Goal: Information Seeking & Learning: Find specific fact

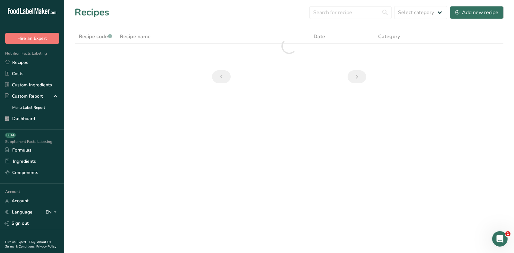
click at [161, 13] on div "Recipes Select category All Add new recipe" at bounding box center [288, 12] width 429 height 14
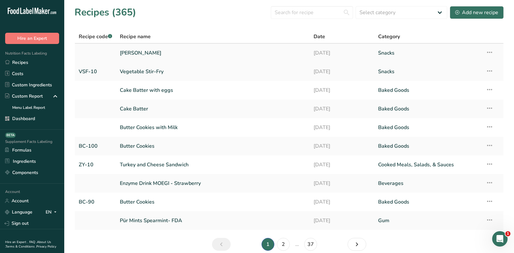
click at [145, 55] on link "[PERSON_NAME]" at bounding box center [213, 52] width 186 height 13
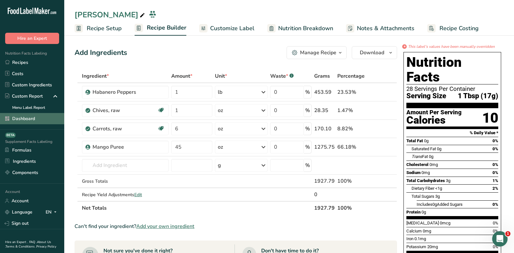
click at [28, 120] on link "Dashboard" at bounding box center [32, 118] width 64 height 11
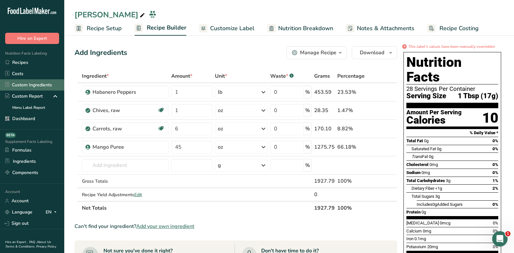
click at [28, 119] on link "Dashboard" at bounding box center [32, 118] width 64 height 11
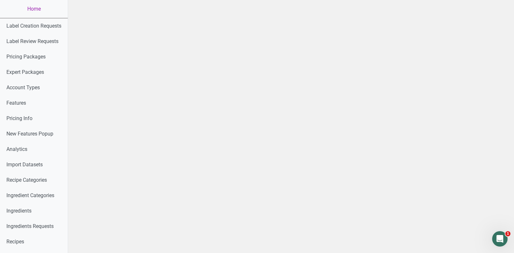
scroll to position [335, 0]
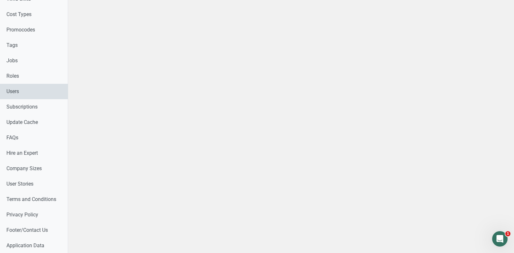
click at [19, 88] on link "Users" at bounding box center [34, 91] width 68 height 15
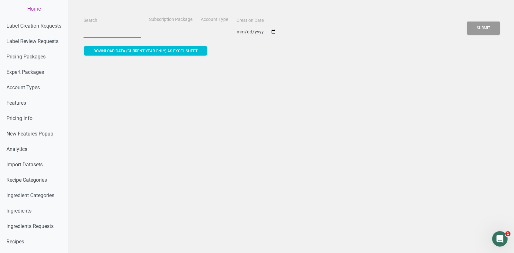
click at [111, 31] on input "Search" at bounding box center [111, 32] width 57 height 12
select select
paste input "[PERSON_NAME][EMAIL_ADDRESS][PERSON_NAME][DOMAIN_NAME]"
type input "[PERSON_NAME][EMAIL_ADDRESS][PERSON_NAME][DOMAIN_NAME]"
click at [467, 22] on button "Submit" at bounding box center [483, 28] width 33 height 13
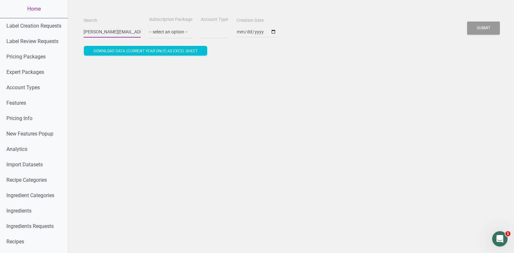
select select
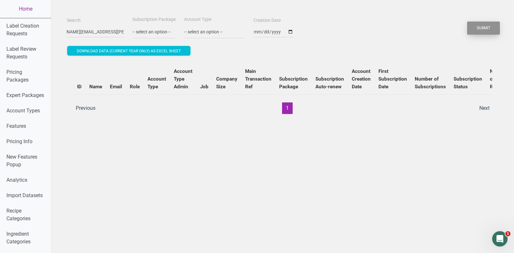
click at [477, 26] on button "Submit" at bounding box center [483, 28] width 33 height 13
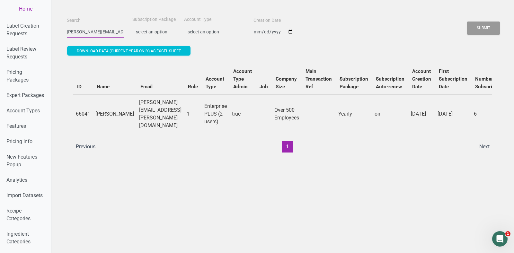
click at [90, 31] on input "[PERSON_NAME][EMAIL_ADDRESS][PERSON_NAME][DOMAIN_NAME]" at bounding box center [95, 32] width 57 height 12
type input "preblestreet"
click at [490, 28] on button "Submit" at bounding box center [483, 28] width 33 height 13
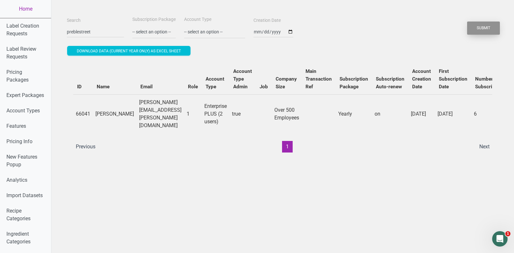
click at [490, 28] on button "Submit" at bounding box center [483, 28] width 33 height 13
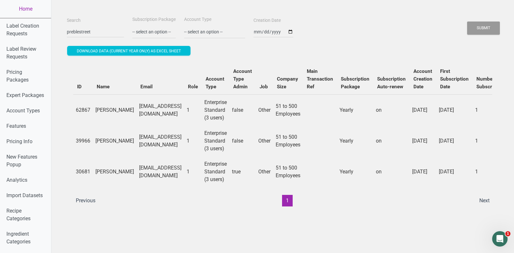
click at [154, 110] on td "[EMAIL_ADDRESS][DOMAIN_NAME]" at bounding box center [160, 109] width 48 height 31
drag, startPoint x: 92, startPoint y: 105, endPoint x: 118, endPoint y: 110, distance: 25.7
click at [118, 110] on tr "62867 [PERSON_NAME] [EMAIL_ADDRESS][DOMAIN_NAME] 1 Enterprise Standard (3 users…" at bounding box center [384, 109] width 622 height 31
click at [136, 110] on td "[EMAIL_ADDRESS][DOMAIN_NAME]" at bounding box center [160, 109] width 48 height 31
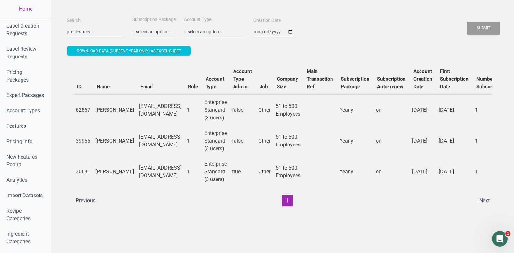
drag, startPoint x: 116, startPoint y: 113, endPoint x: 93, endPoint y: 102, distance: 24.4
click at [93, 103] on td "[PERSON_NAME]" at bounding box center [115, 109] width 44 height 31
copy td "[PERSON_NAME]"
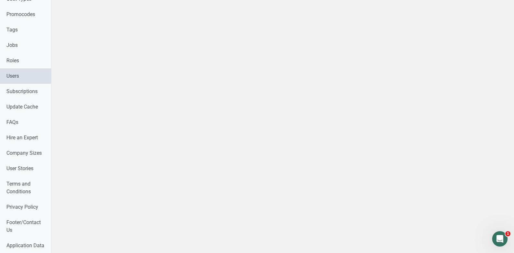
click at [25, 74] on link "Users" at bounding box center [25, 75] width 51 height 15
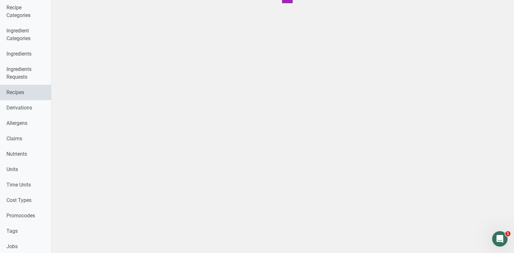
click at [11, 87] on link "Recipes" at bounding box center [25, 92] width 51 height 15
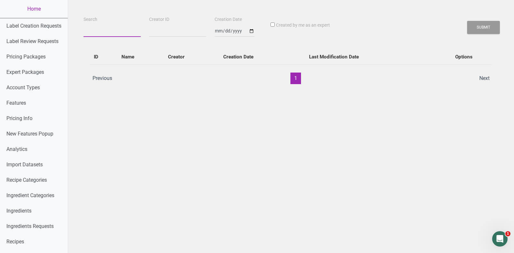
click at [99, 26] on input "Search" at bounding box center [111, 31] width 57 height 12
paste input "[PERSON_NAME]"
click at [489, 25] on button "Submit" at bounding box center [483, 27] width 33 height 13
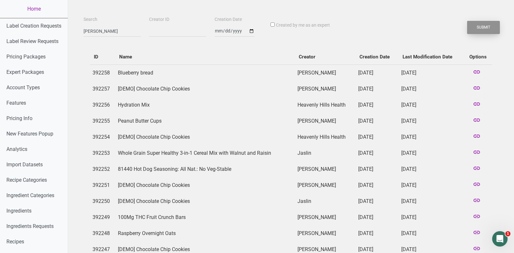
click at [489, 25] on button "Submit" at bounding box center [483, 27] width 33 height 13
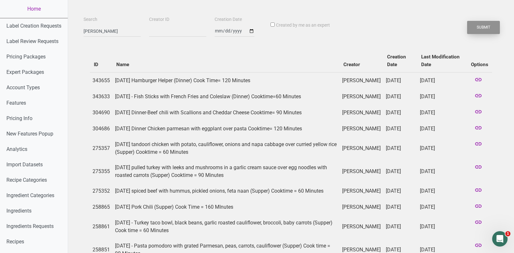
click at [481, 32] on button "Submit" at bounding box center [483, 27] width 33 height 13
click at [101, 33] on input "[PERSON_NAME]" at bounding box center [111, 31] width 57 height 12
paste input "Kommissary"
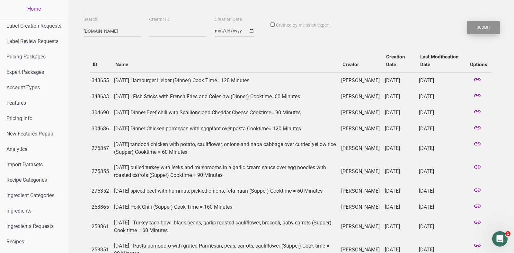
click at [489, 26] on button "Submit" at bounding box center [483, 27] width 33 height 13
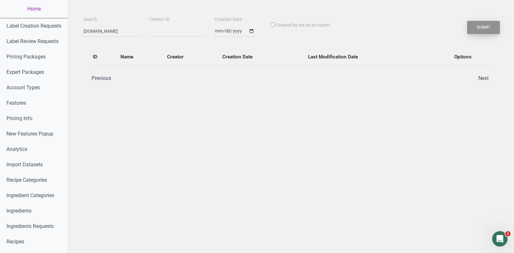
click at [489, 26] on button "Submit" at bounding box center [483, 27] width 33 height 13
drag, startPoint x: 107, startPoint y: 29, endPoint x: 148, endPoint y: 30, distance: 41.8
click at [148, 30] on div "Search [DOMAIN_NAME] Creator ID Creation Date Created by me as an expert Submit" at bounding box center [291, 26] width 418 height 22
type input "kommissary"
click at [467, 21] on button "Submit" at bounding box center [483, 27] width 33 height 13
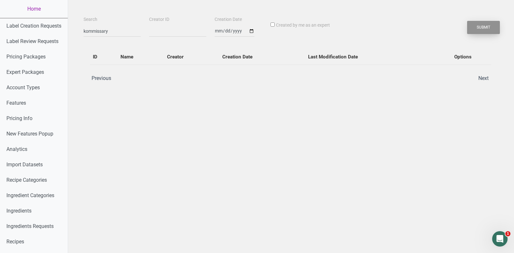
click at [490, 23] on button "Submit" at bounding box center [483, 27] width 33 height 13
click at [494, 30] on button "Submit" at bounding box center [483, 27] width 33 height 13
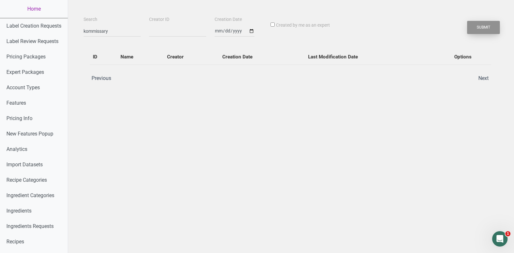
click at [494, 30] on button "Submit" at bounding box center [483, 27] width 33 height 13
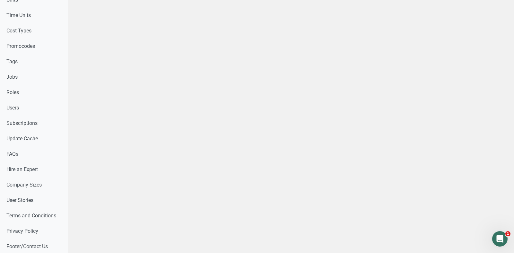
scroll to position [335, 0]
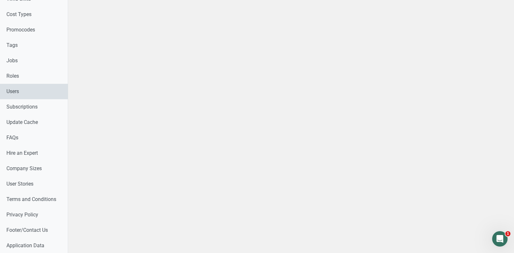
click at [27, 85] on link "Users" at bounding box center [34, 91] width 68 height 15
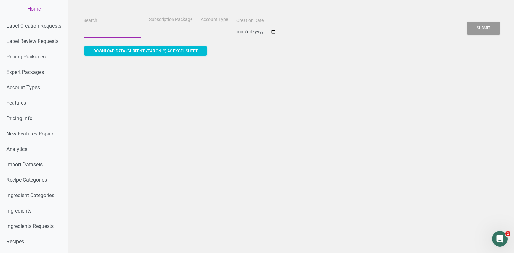
click at [93, 34] on input "Search" at bounding box center [111, 32] width 57 height 12
paste input "Kommissary"
type input "Kommissary"
select select
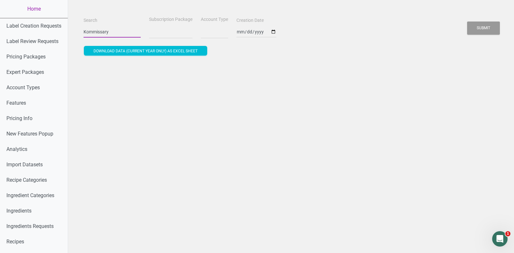
type input "Kommissary"
click at [467, 22] on button "Submit" at bounding box center [483, 28] width 33 height 13
select select
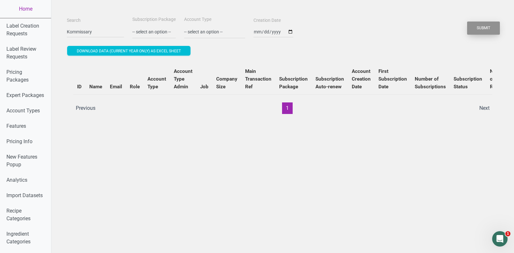
click at [493, 29] on button "Submit" at bounding box center [483, 28] width 33 height 13
click at [486, 31] on button "Submit" at bounding box center [483, 28] width 33 height 13
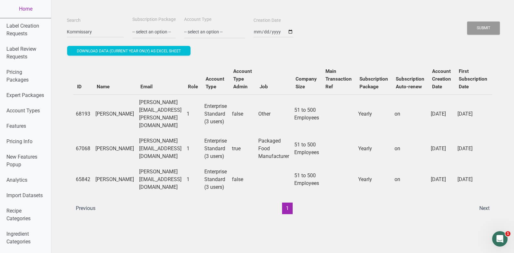
click at [136, 146] on td "[PERSON_NAME][EMAIL_ADDRESS][DOMAIN_NAME]" at bounding box center [160, 148] width 48 height 31
click at [137, 141] on td "[PERSON_NAME][EMAIL_ADDRESS][DOMAIN_NAME]" at bounding box center [160, 148] width 48 height 31
click at [100, 142] on td "[PERSON_NAME]" at bounding box center [115, 148] width 44 height 31
drag, startPoint x: 94, startPoint y: 105, endPoint x: 111, endPoint y: 113, distance: 18.5
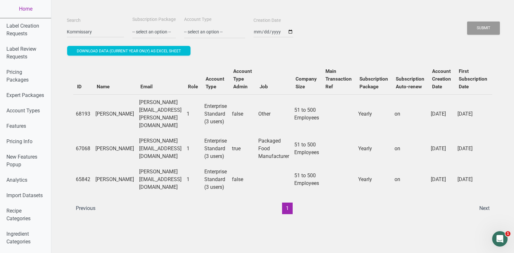
click at [111, 113] on td "[PERSON_NAME]" at bounding box center [115, 113] width 44 height 39
copy td "[PERSON_NAME]"
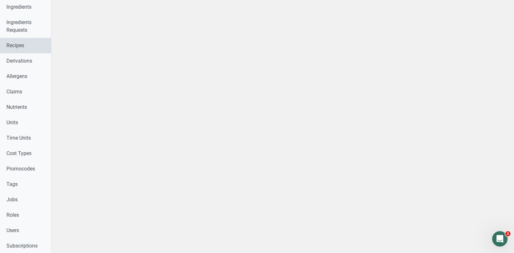
click at [13, 45] on link "Recipes" at bounding box center [25, 45] width 51 height 15
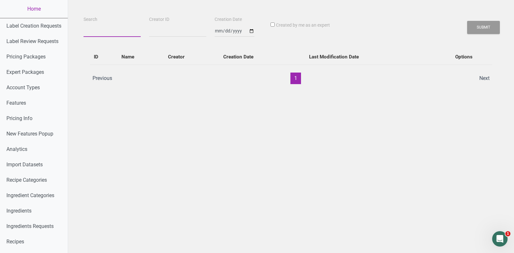
click at [114, 27] on input "Search" at bounding box center [111, 31] width 57 height 12
paste input "[PERSON_NAME]"
type input "[PERSON_NAME]"
click at [479, 28] on button "Submit" at bounding box center [483, 27] width 33 height 13
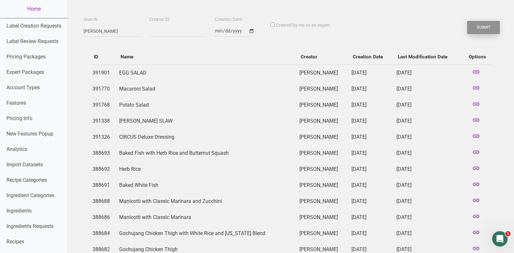
click at [479, 28] on button "Submit" at bounding box center [483, 27] width 33 height 13
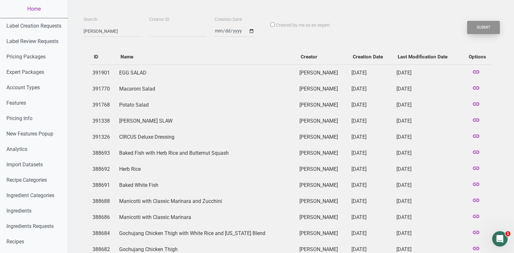
click at [479, 28] on button "Submit" at bounding box center [483, 27] width 33 height 13
click at [488, 27] on button "Submit" at bounding box center [483, 27] width 33 height 13
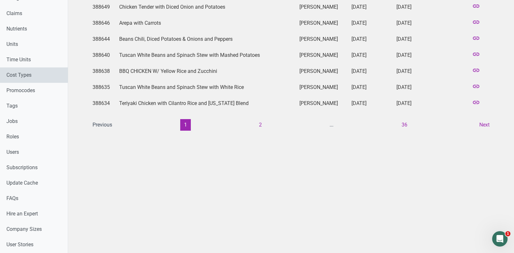
scroll to position [279, 0]
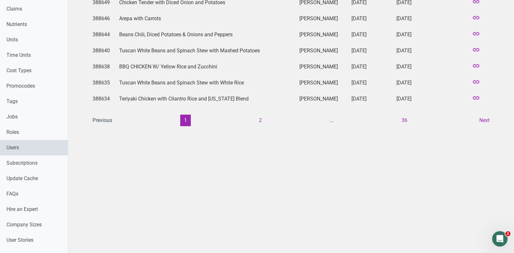
click at [20, 147] on link "Users" at bounding box center [34, 147] width 68 height 15
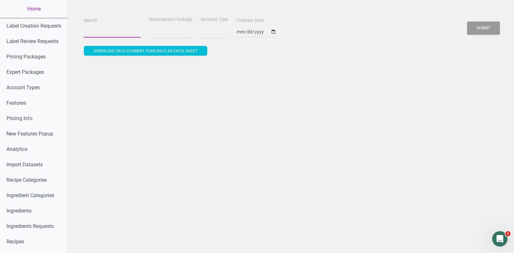
click at [124, 29] on input "Search" at bounding box center [111, 32] width 57 height 12
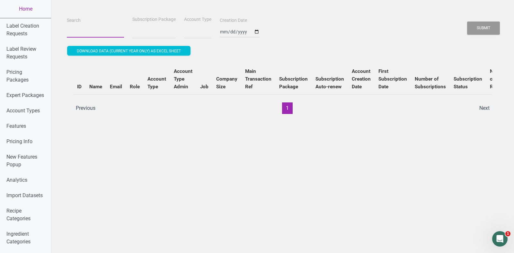
select select
type input "k"
select select
type input "ko"
select select
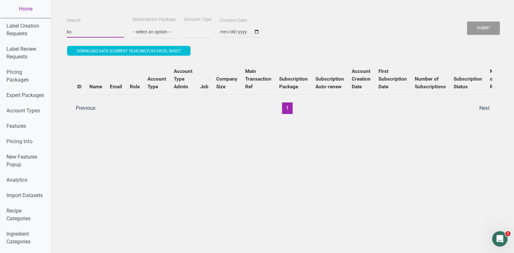
type input "kom"
select select
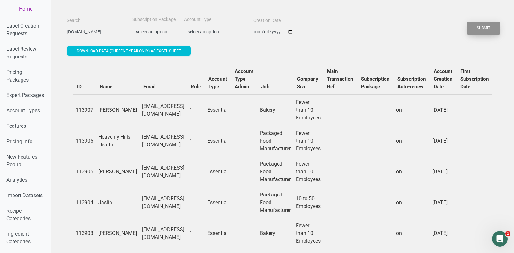
click at [484, 24] on button "Submit" at bounding box center [483, 28] width 33 height 13
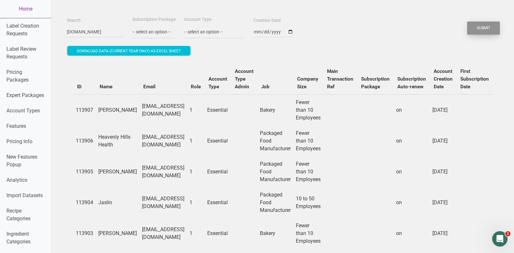
click at [484, 24] on button "Submit" at bounding box center [483, 28] width 33 height 13
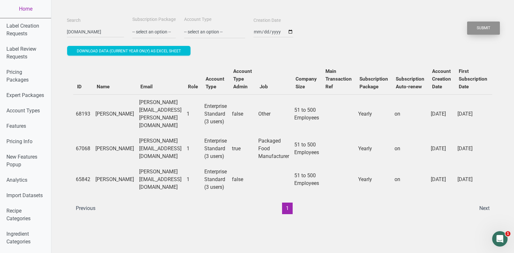
click at [484, 24] on button "Submit" at bounding box center [483, 28] width 33 height 13
click at [75, 30] on input "[DOMAIN_NAME]" at bounding box center [95, 32] width 57 height 12
paste input "ABCO Labs"
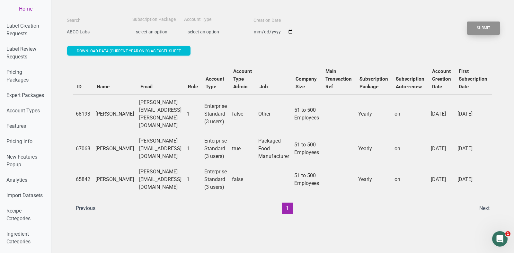
click at [487, 28] on button "Submit" at bounding box center [483, 28] width 33 height 13
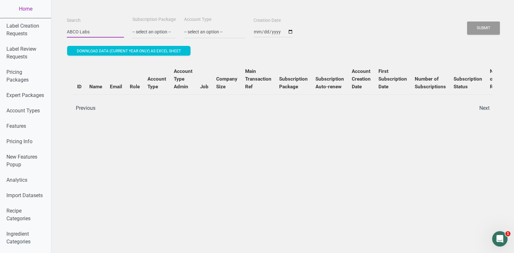
click at [85, 34] on input "ABCO Labs" at bounding box center [95, 32] width 57 height 12
click at [467, 22] on button "Submit" at bounding box center [483, 28] width 33 height 13
click at [488, 26] on button "Submit" at bounding box center [483, 28] width 33 height 13
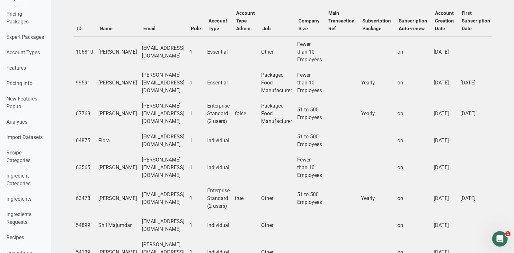
scroll to position [64, 0]
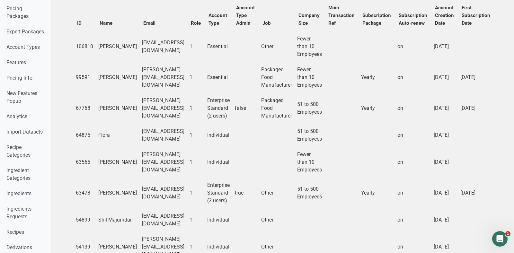
click at [161, 114] on td "[PERSON_NAME][EMAIL_ADDRESS][DOMAIN_NAME]" at bounding box center [163, 108] width 48 height 31
drag, startPoint x: 145, startPoint y: 116, endPoint x: 186, endPoint y: 116, distance: 41.4
click at [186, 116] on td "[PERSON_NAME][EMAIL_ADDRESS][DOMAIN_NAME]" at bounding box center [163, 108] width 48 height 31
copy td "@[DOMAIN_NAME]"
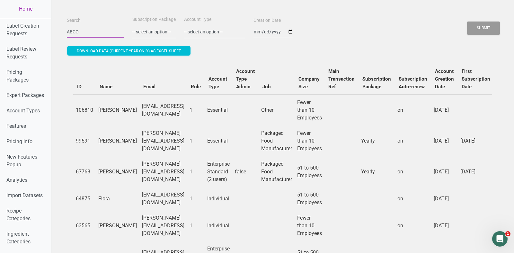
click at [93, 33] on input "ABCO" at bounding box center [95, 32] width 57 height 12
paste input "@[DOMAIN_NAME]"
type input "@[DOMAIN_NAME]"
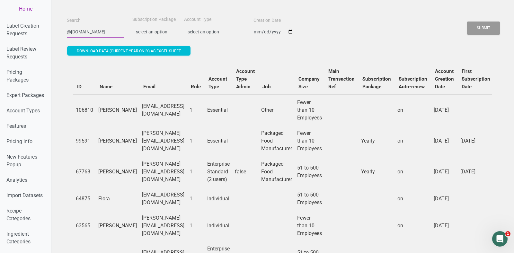
click at [467, 22] on button "Submit" at bounding box center [483, 28] width 33 height 13
click at [487, 31] on button "Submit" at bounding box center [483, 28] width 33 height 13
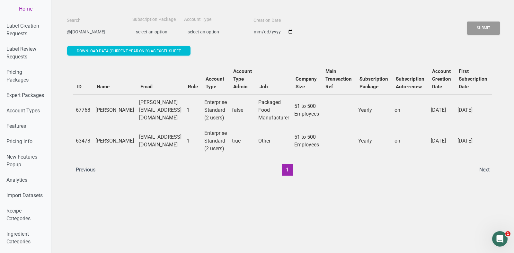
click at [161, 140] on td "[EMAIL_ADDRESS][DOMAIN_NAME]" at bounding box center [160, 141] width 48 height 31
drag, startPoint x: 95, startPoint y: 135, endPoint x: 122, endPoint y: 142, distance: 27.8
click at [122, 142] on td "[PERSON_NAME]" at bounding box center [115, 141] width 44 height 31
copy td "[PERSON_NAME]"
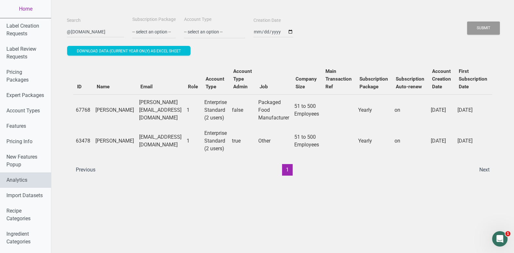
scroll to position [405, 0]
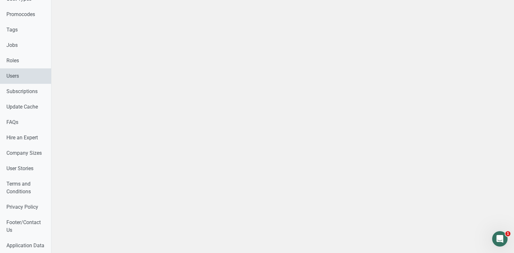
click at [21, 79] on link "Users" at bounding box center [25, 75] width 51 height 15
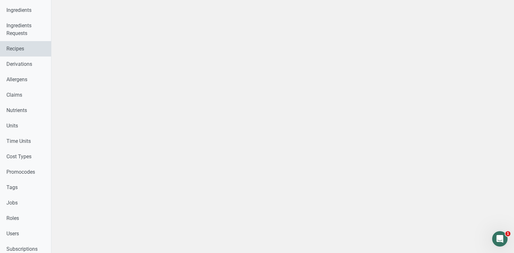
click at [20, 41] on link "Recipes" at bounding box center [25, 48] width 51 height 15
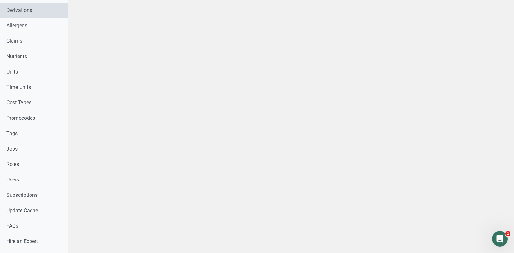
scroll to position [208, 0]
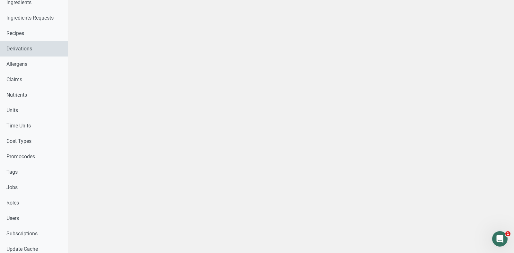
click at [17, 48] on link "Derivations" at bounding box center [34, 48] width 68 height 15
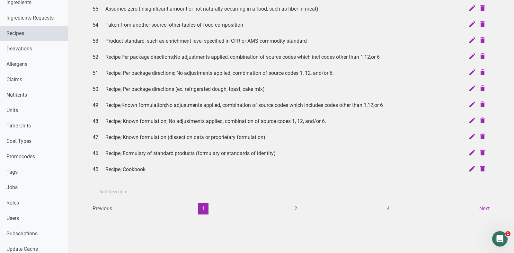
click at [13, 35] on link "Recipes" at bounding box center [34, 33] width 68 height 15
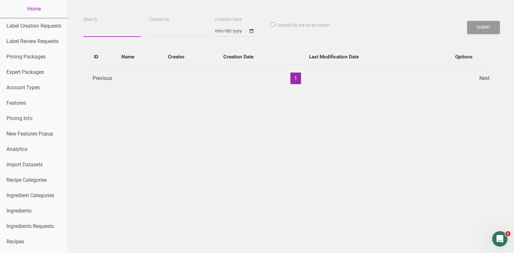
click at [95, 30] on input "Search" at bounding box center [111, 31] width 57 height 12
paste input "[PERSON_NAME]"
click at [484, 23] on button "Submit" at bounding box center [483, 27] width 33 height 13
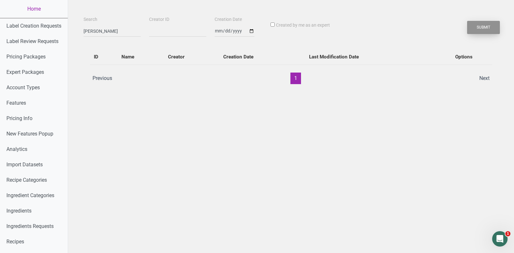
click at [482, 27] on button "Submit" at bounding box center [483, 27] width 33 height 13
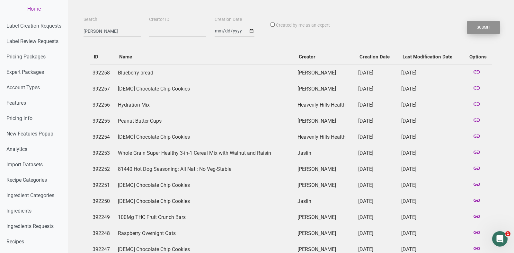
click at [482, 27] on button "Submit" at bounding box center [483, 27] width 33 height 13
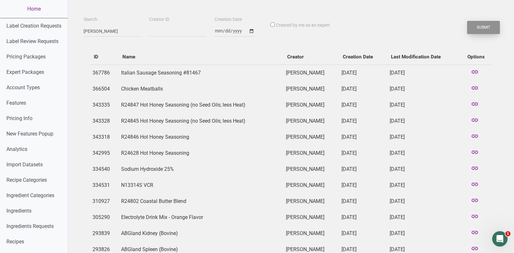
click at [482, 27] on button "Submit" at bounding box center [483, 27] width 33 height 13
click at [123, 27] on input "[PERSON_NAME]" at bounding box center [111, 31] width 57 height 12
click at [110, 31] on input "[PERSON_NAME]" at bounding box center [111, 31] width 57 height 12
click at [110, 32] on input "[PERSON_NAME]" at bounding box center [111, 31] width 57 height 12
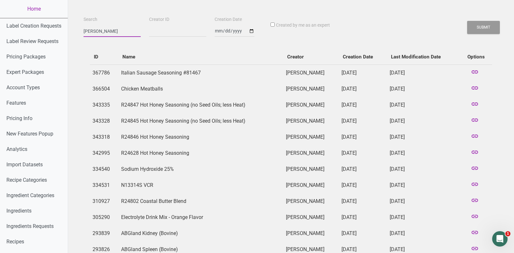
click at [467, 21] on button "Submit" at bounding box center [483, 27] width 33 height 13
type input "[PERSON_NAME]"
click at [467, 21] on button "Submit" at bounding box center [483, 27] width 33 height 13
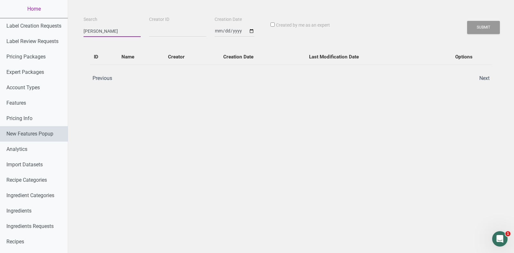
scroll to position [335, 0]
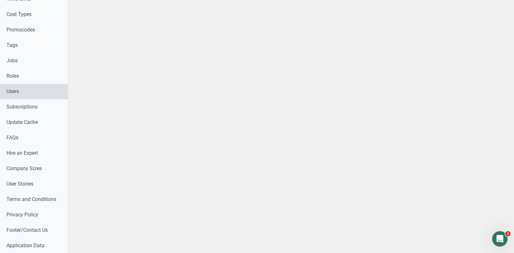
click at [34, 96] on link "Users" at bounding box center [34, 91] width 68 height 15
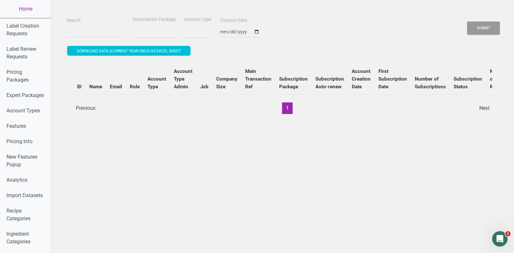
select select
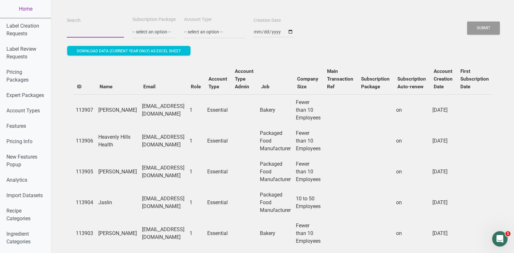
click at [86, 29] on input "Search" at bounding box center [95, 32] width 57 height 12
paste input "Middle Eats"
click at [467, 22] on button "Submit" at bounding box center [483, 28] width 33 height 13
click at [485, 22] on button "Submit" at bounding box center [483, 28] width 33 height 13
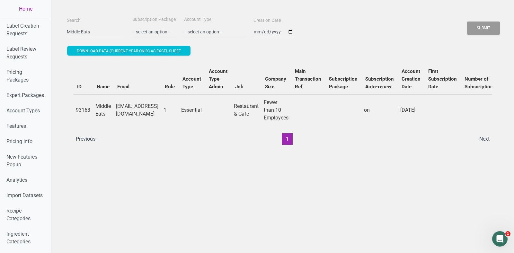
click at [145, 106] on td "[EMAIL_ADDRESS][DOMAIN_NAME]" at bounding box center [137, 109] width 48 height 31
click at [143, 112] on td "[EMAIL_ADDRESS][DOMAIN_NAME]" at bounding box center [137, 109] width 48 height 31
copy td "[EMAIL_ADDRESS][DOMAIN_NAME]"
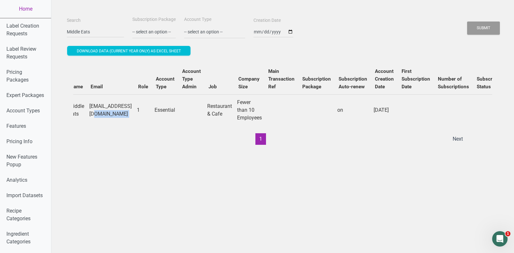
scroll to position [0, 39]
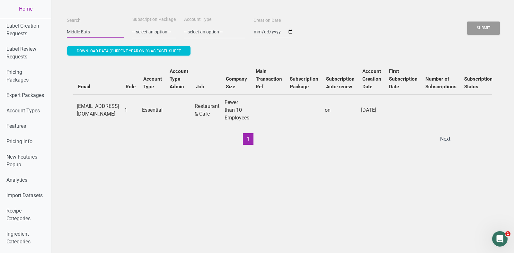
click at [94, 35] on input "Middle Eats" at bounding box center [95, 32] width 57 height 12
paste input "[PERSON_NAME][EMAIL_ADDRESS][DOMAIN_NAME]"
click at [467, 22] on button "Submit" at bounding box center [483, 28] width 33 height 13
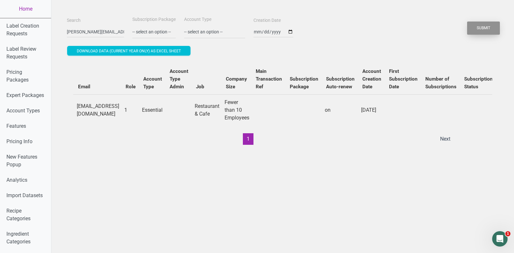
click at [495, 27] on button "Submit" at bounding box center [483, 28] width 33 height 13
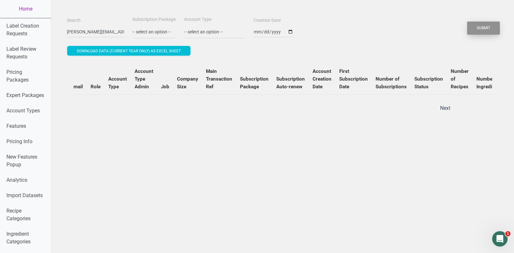
click at [481, 27] on button "Submit" at bounding box center [483, 28] width 33 height 13
click at [100, 32] on input "[PERSON_NAME][EMAIL_ADDRESS][DOMAIN_NAME]" at bounding box center [95, 32] width 57 height 12
click at [472, 30] on button "Submit" at bounding box center [483, 28] width 33 height 13
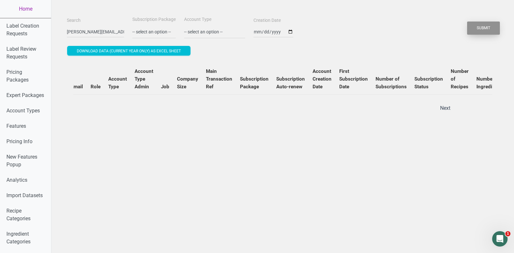
click at [472, 30] on button "Submit" at bounding box center [483, 28] width 33 height 13
click at [78, 28] on input "[PERSON_NAME][EMAIL_ADDRESS][DOMAIN_NAME]" at bounding box center [95, 32] width 57 height 12
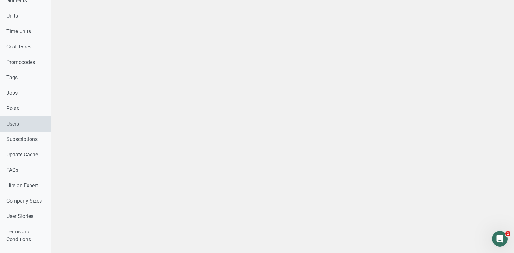
click at [22, 123] on link "Users" at bounding box center [25, 123] width 51 height 15
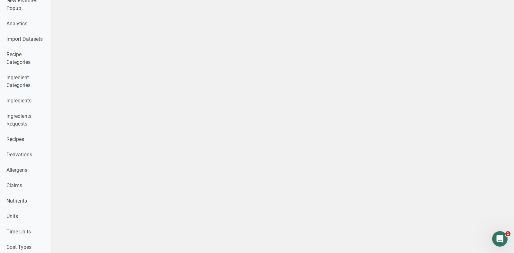
scroll to position [0, 0]
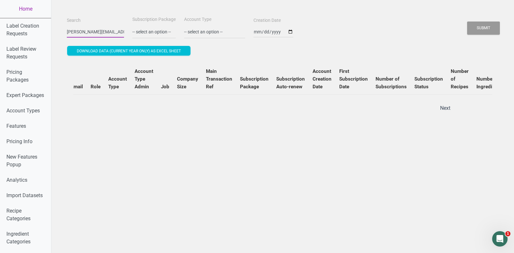
click at [85, 29] on input "[PERSON_NAME][EMAIL_ADDRESS][DOMAIN_NAME]" at bounding box center [95, 32] width 57 height 12
click at [77, 29] on input "[PERSON_NAME][EMAIL_ADDRESS][DOMAIN_NAME]" at bounding box center [95, 32] width 57 height 12
drag, startPoint x: 74, startPoint y: 33, endPoint x: 52, endPoint y: 33, distance: 21.5
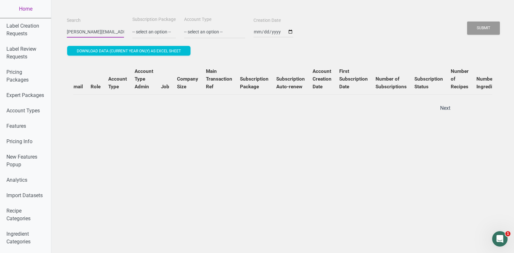
type input "@[DOMAIN_NAME]"
click at [467, 22] on button "Submit" at bounding box center [483, 28] width 33 height 13
click at [463, 29] on div "Search @[DOMAIN_NAME] Subscription Package -- select an option -- Monthly Yearl…" at bounding box center [282, 26] width 435 height 23
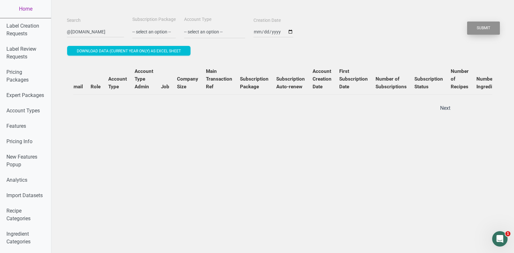
click at [477, 30] on button "Submit" at bounding box center [483, 28] width 33 height 13
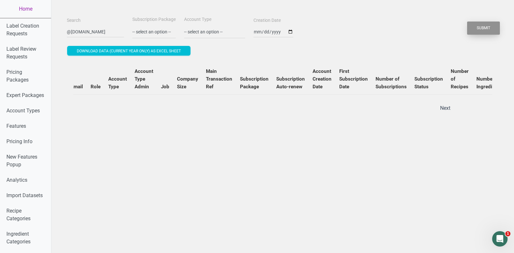
click at [477, 30] on button "Submit" at bounding box center [483, 28] width 33 height 13
click at [96, 32] on input "@[DOMAIN_NAME]" at bounding box center [95, 32] width 57 height 12
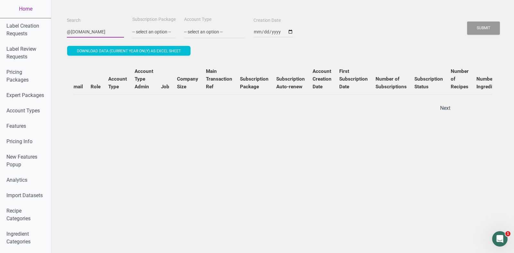
click at [96, 32] on input "@[DOMAIN_NAME]" at bounding box center [95, 32] width 57 height 12
click at [467, 22] on button "Submit" at bounding box center [483, 28] width 33 height 13
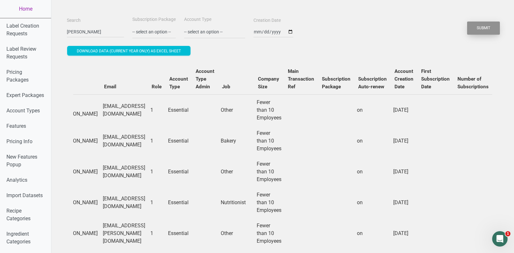
click at [489, 30] on button "Submit" at bounding box center [483, 28] width 33 height 13
click at [110, 28] on input "[PERSON_NAME]" at bounding box center [95, 32] width 57 height 12
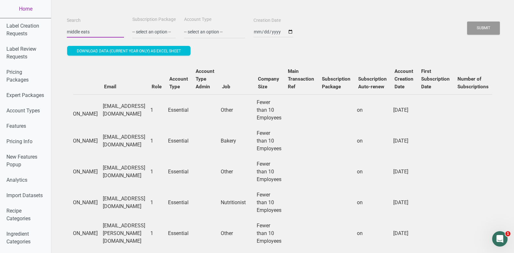
click at [467, 22] on button "Submit" at bounding box center [483, 28] width 33 height 13
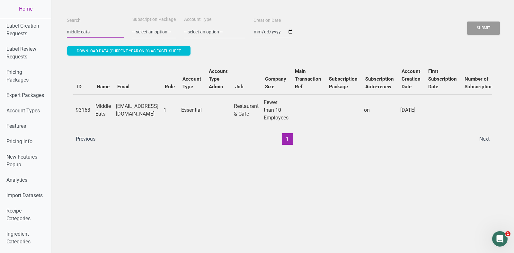
click at [84, 34] on input "middle eats" at bounding box center [95, 32] width 57 height 12
paste input "[PERSON_NAME][EMAIL_ADDRESS][DOMAIN_NAME]"
click at [467, 22] on button "Submit" at bounding box center [483, 28] width 33 height 13
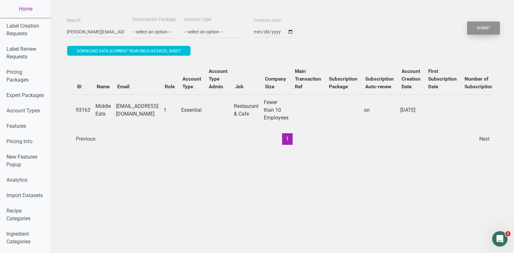
click at [495, 25] on button "Submit" at bounding box center [483, 28] width 33 height 13
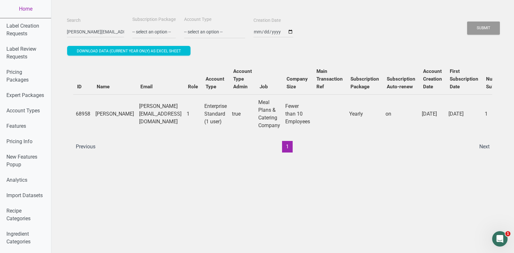
click at [140, 113] on td "[PERSON_NAME][EMAIL_ADDRESS][DOMAIN_NAME]" at bounding box center [160, 113] width 48 height 39
copy td "[PERSON_NAME][EMAIL_ADDRESS][DOMAIN_NAME]"
click at [82, 35] on input "[PERSON_NAME][EMAIL_ADDRESS][DOMAIN_NAME]" at bounding box center [95, 32] width 57 height 12
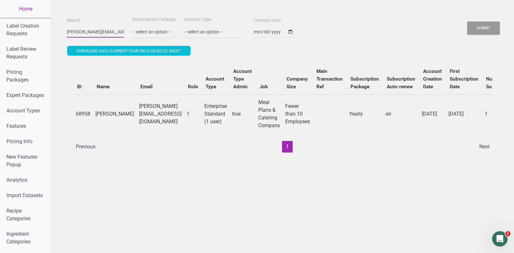
click at [82, 35] on input "[PERSON_NAME][EMAIL_ADDRESS][DOMAIN_NAME]" at bounding box center [95, 32] width 57 height 12
paste input "[EMAIL_ADDRESS][PERSON_NAME][DOMAIN_NAME]"
type input "[EMAIL_ADDRESS][PERSON_NAME][DOMAIN_NAME]"
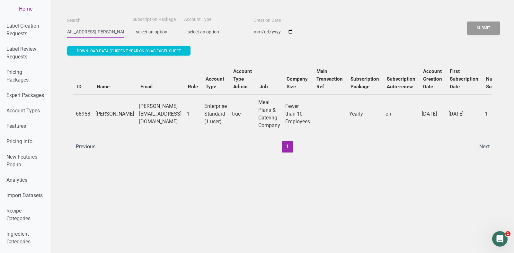
click at [467, 22] on button "Submit" at bounding box center [483, 28] width 33 height 13
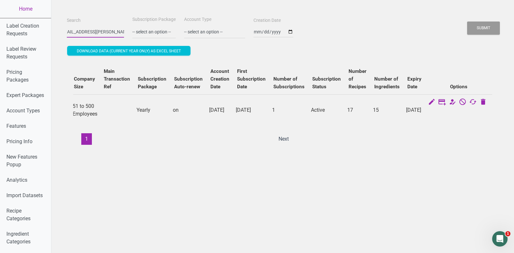
scroll to position [0, 0]
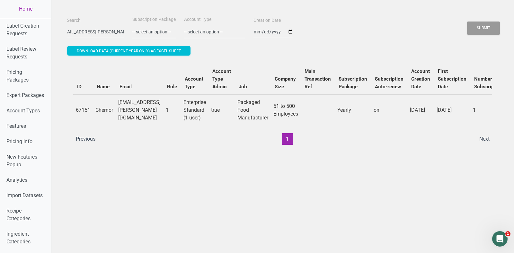
click at [99, 111] on td "Chernor" at bounding box center [104, 109] width 23 height 31
copy td "Chernor"
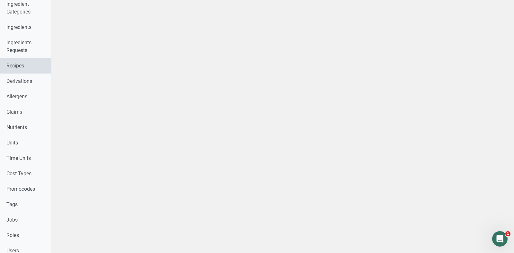
click at [20, 63] on link "Recipes" at bounding box center [25, 65] width 51 height 15
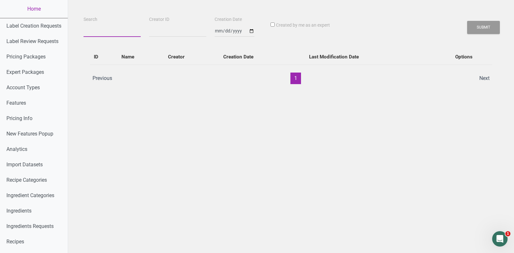
click at [106, 27] on input "Search" at bounding box center [111, 31] width 57 height 12
paste input "Chernor"
type input "Chernor"
click at [467, 21] on button "Submit" at bounding box center [483, 27] width 33 height 13
click at [489, 23] on button "Submit" at bounding box center [483, 27] width 33 height 13
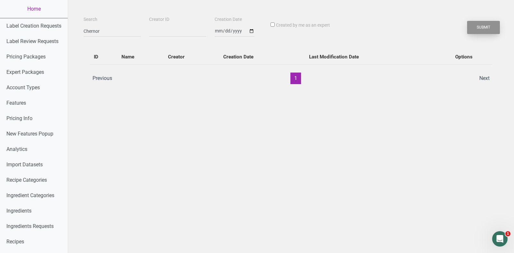
click at [489, 23] on button "Submit" at bounding box center [483, 27] width 33 height 13
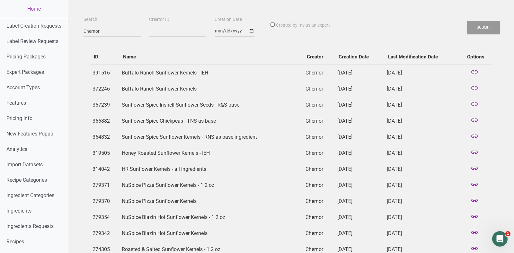
drag, startPoint x: 436, startPoint y: 70, endPoint x: 397, endPoint y: 70, distance: 39.2
click at [397, 70] on td "[DATE]" at bounding box center [421, 73] width 75 height 16
drag, startPoint x: 441, startPoint y: 97, endPoint x: 388, endPoint y: 92, distance: 52.9
click at [388, 93] on tbody "391516 [GEOGRAPHIC_DATA] Sunflower Kernels - IEH [GEOGRAPHIC_DATA] [DATE] [DATE…" at bounding box center [291, 201] width 402 height 273
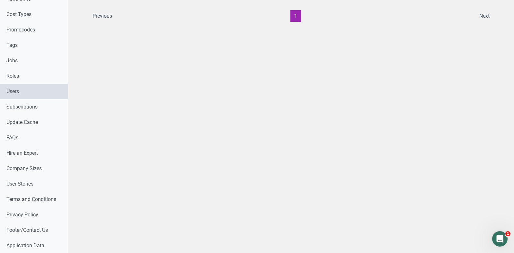
click at [18, 91] on link "Users" at bounding box center [34, 91] width 68 height 15
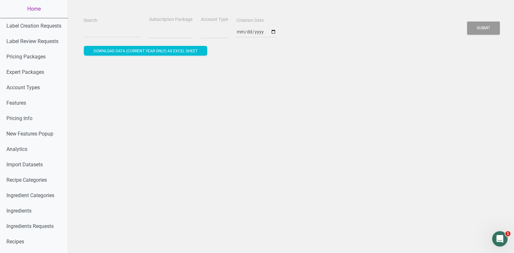
select select
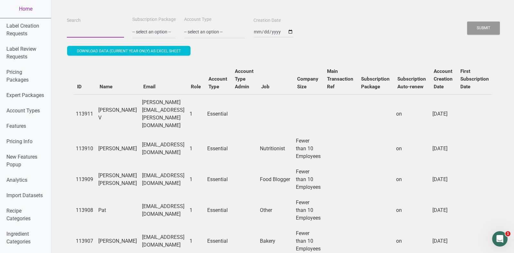
click at [90, 34] on input "Search" at bounding box center [95, 32] width 57 height 12
paste input "[PERSON_NAME][EMAIL_ADDRESS][PERSON_NAME][DOMAIN_NAME]"
click at [467, 22] on button "Submit" at bounding box center [483, 28] width 33 height 13
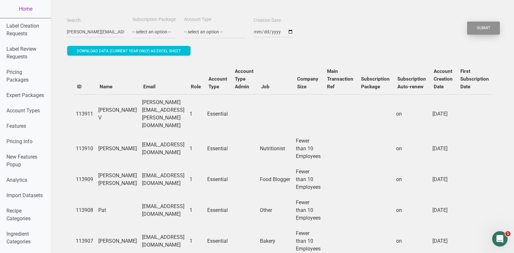
click at [492, 22] on button "Submit" at bounding box center [483, 28] width 33 height 13
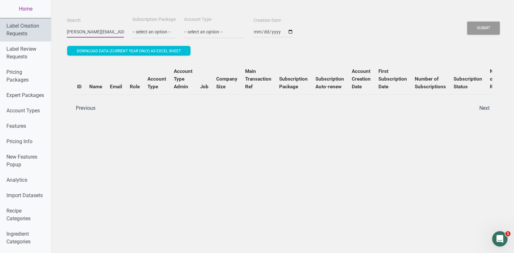
drag, startPoint x: 90, startPoint y: 33, endPoint x: 0, endPoint y: 29, distance: 89.7
type input "@[DOMAIN_NAME]"
click at [467, 22] on button "Submit" at bounding box center [483, 28] width 33 height 13
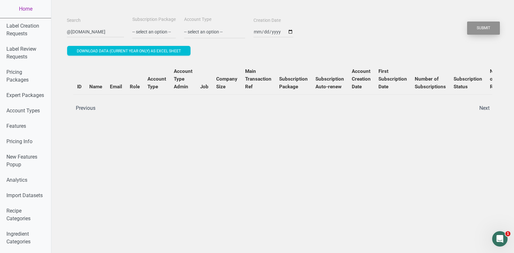
click at [490, 28] on button "Submit" at bounding box center [483, 28] width 33 height 13
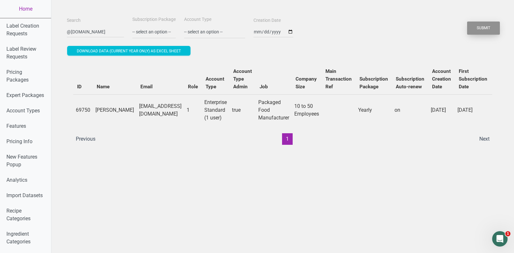
click at [490, 28] on button "Submit" at bounding box center [483, 28] width 33 height 13
drag, startPoint x: 97, startPoint y: 104, endPoint x: 110, endPoint y: 114, distance: 16.3
click at [110, 114] on td "[PERSON_NAME]" at bounding box center [115, 109] width 44 height 31
copy td "[PERSON_NAME]"
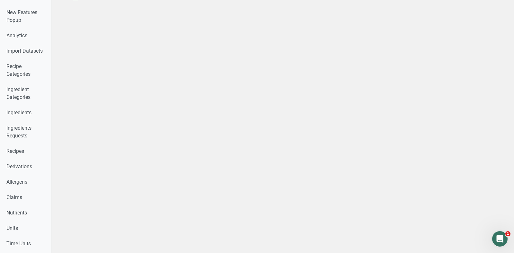
scroll to position [405, 0]
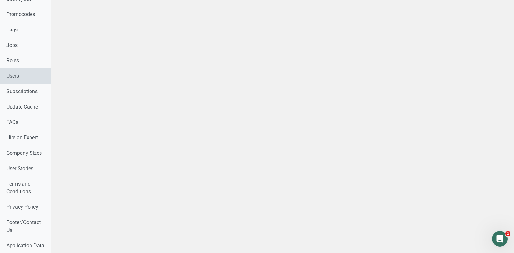
click at [25, 77] on link "Users" at bounding box center [25, 75] width 51 height 15
click at [13, 83] on link "Users" at bounding box center [25, 75] width 51 height 15
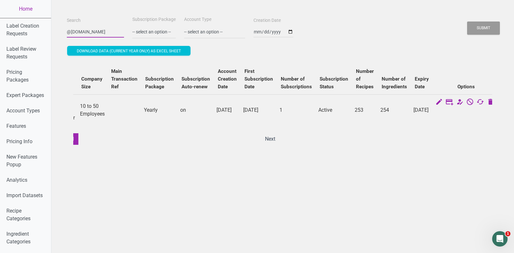
click at [85, 27] on input "@[DOMAIN_NAME]" at bounding box center [95, 32] width 57 height 12
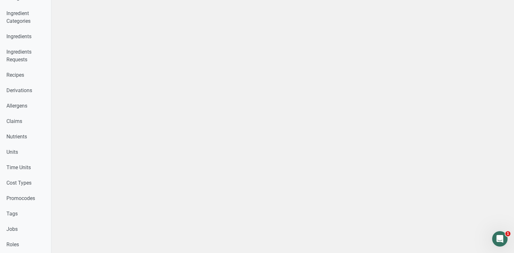
scroll to position [405, 0]
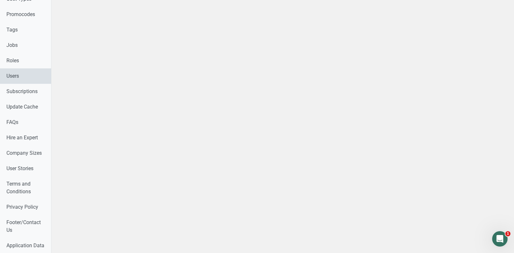
click at [23, 75] on link "Users" at bounding box center [25, 75] width 51 height 15
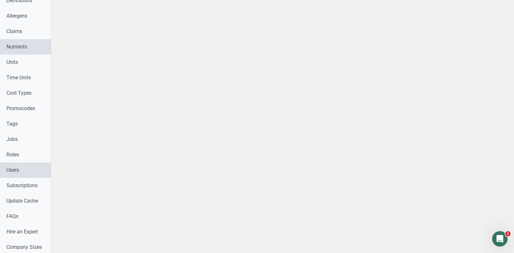
scroll to position [311, 0]
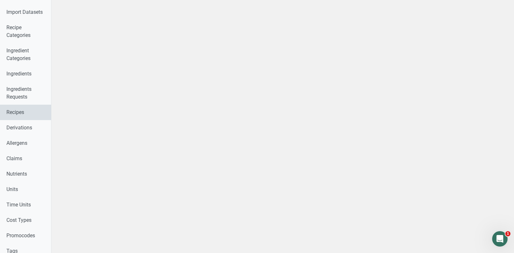
click at [18, 109] on link "Recipes" at bounding box center [25, 112] width 51 height 15
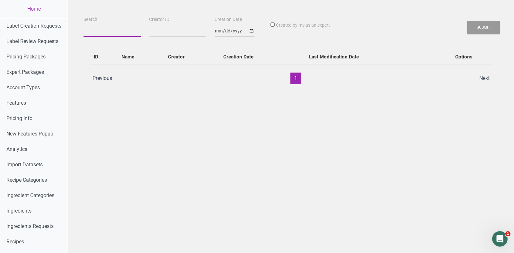
click at [106, 32] on input "Search" at bounding box center [111, 31] width 57 height 12
paste input "[PERSON_NAME]"
type input "[PERSON_NAME]"
click at [495, 29] on button "Submit" at bounding box center [483, 27] width 33 height 13
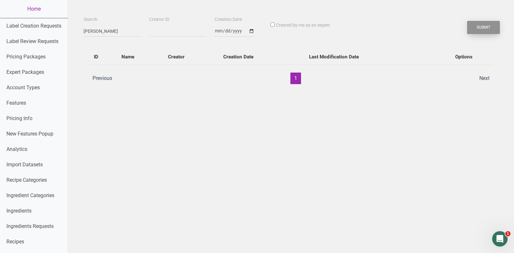
click at [495, 29] on button "Submit" at bounding box center [483, 27] width 33 height 13
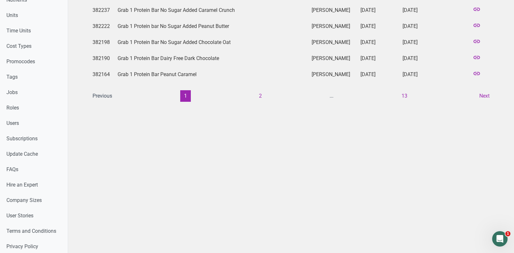
scroll to position [335, 0]
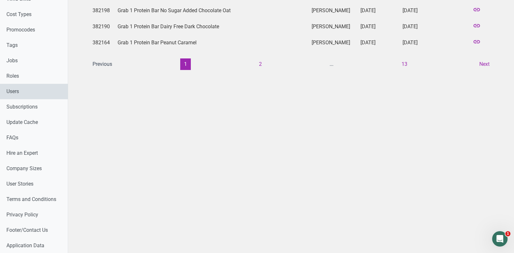
click at [23, 95] on link "Users" at bounding box center [34, 91] width 68 height 15
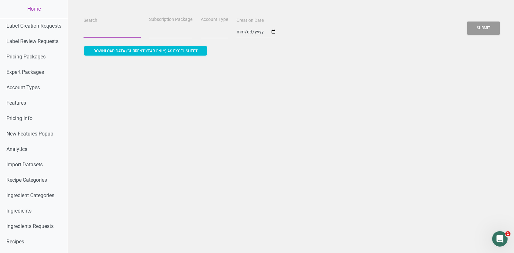
click at [94, 30] on input "Search" at bounding box center [111, 32] width 57 height 12
paste input "[EMAIL_ADDRESS][DOMAIN_NAME]"
type input "[EMAIL_ADDRESS][DOMAIN_NAME]"
select select
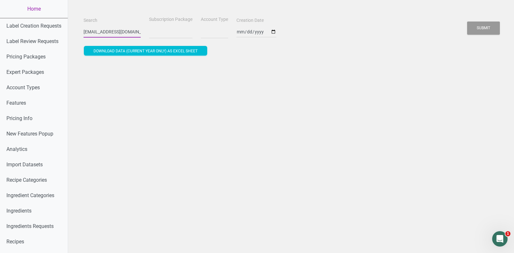
scroll to position [0, 3]
type input "[EMAIL_ADDRESS][DOMAIN_NAME]"
click at [467, 22] on button "Submit" at bounding box center [483, 28] width 33 height 13
select select
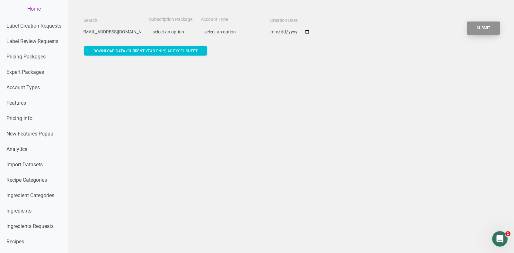
click at [494, 26] on button "Submit" at bounding box center [483, 28] width 33 height 13
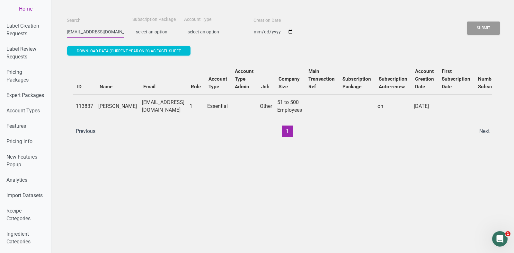
drag, startPoint x: 92, startPoint y: 31, endPoint x: 59, endPoint y: 31, distance: 33.1
click at [90, 31] on input "[EMAIL_ADDRESS][DOMAIN_NAME]" at bounding box center [95, 32] width 57 height 12
drag, startPoint x: 90, startPoint y: 31, endPoint x: 53, endPoint y: 31, distance: 36.9
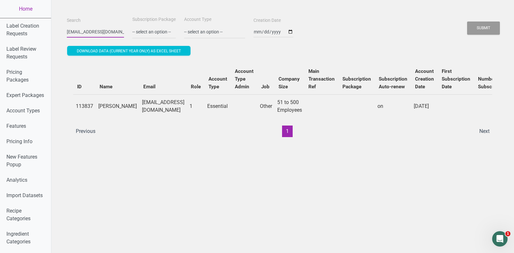
click at [467, 22] on button "Submit" at bounding box center [483, 28] width 33 height 13
click at [83, 30] on input "[DOMAIN_NAME]" at bounding box center [95, 32] width 57 height 12
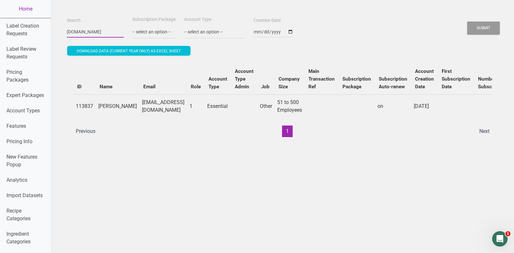
click at [83, 30] on input "[DOMAIN_NAME]" at bounding box center [95, 32] width 57 height 12
paste input "[PERSON_NAME][EMAIL_ADDRESS][DOMAIN_NAME]"
type input "[PERSON_NAME][EMAIL_ADDRESS][DOMAIN_NAME]"
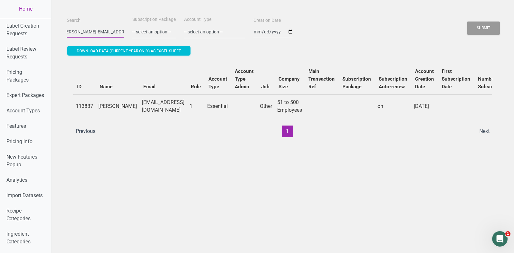
click at [467, 22] on button "Submit" at bounding box center [483, 28] width 33 height 13
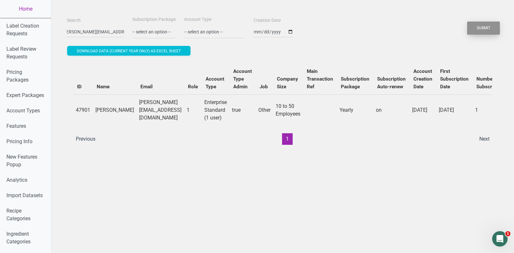
click at [483, 32] on button "Submit" at bounding box center [483, 28] width 33 height 13
drag, startPoint x: 96, startPoint y: 105, endPoint x: 128, endPoint y: 120, distance: 34.9
click at [128, 120] on tr "47901 [PERSON_NAME] [PERSON_NAME][EMAIL_ADDRESS][DOMAIN_NAME] 1 Enterprise Stan…" at bounding box center [384, 109] width 622 height 31
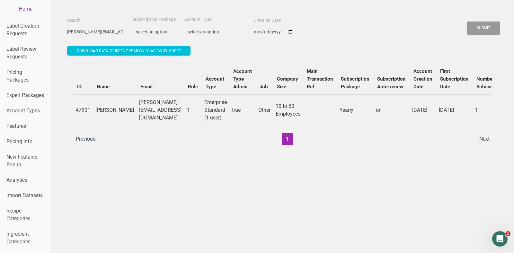
click at [136, 120] on td "[PERSON_NAME][EMAIL_ADDRESS][DOMAIN_NAME]" at bounding box center [160, 109] width 48 height 31
drag, startPoint x: 121, startPoint y: 116, endPoint x: 95, endPoint y: 109, distance: 27.0
click at [95, 109] on td "[PERSON_NAME]" at bounding box center [115, 109] width 44 height 31
copy td "[PERSON_NAME]"
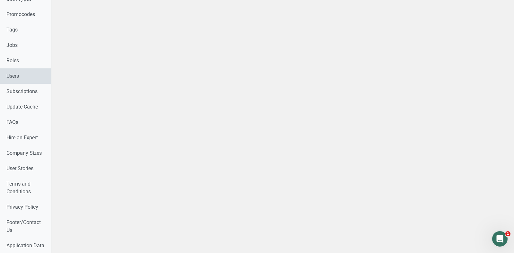
click at [24, 72] on link "Users" at bounding box center [25, 75] width 51 height 15
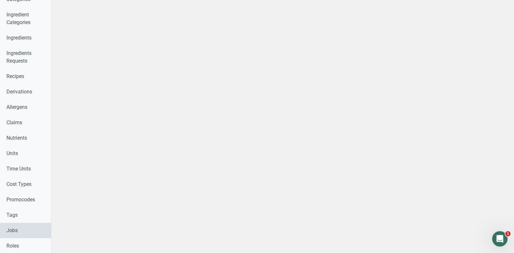
scroll to position [211, 0]
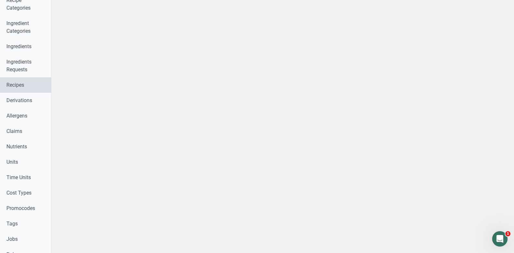
click at [16, 79] on link "Recipes" at bounding box center [25, 84] width 51 height 15
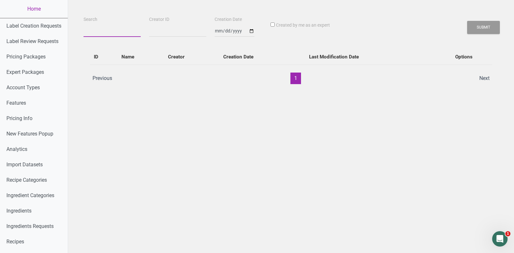
click at [98, 32] on input "Search" at bounding box center [111, 31] width 57 height 12
click at [467, 21] on button "Submit" at bounding box center [483, 27] width 33 height 13
click at [98, 32] on input "Search" at bounding box center [111, 31] width 57 height 12
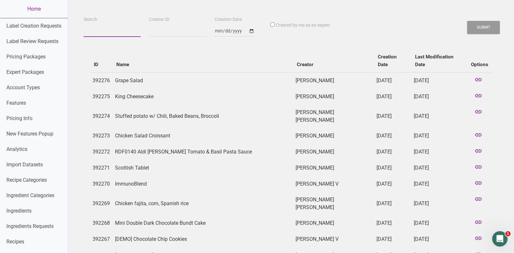
paste input "[PERSON_NAME]"
type input "[PERSON_NAME]"
click at [483, 27] on button "Submit" at bounding box center [483, 27] width 33 height 13
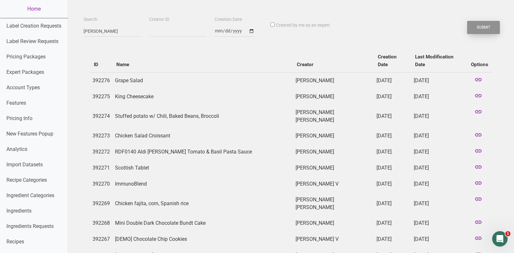
click at [492, 22] on button "Submit" at bounding box center [483, 27] width 33 height 13
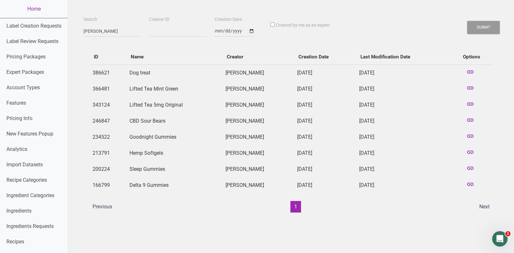
drag, startPoint x: 335, startPoint y: 110, endPoint x: 282, endPoint y: 73, distance: 64.7
click at [282, 73] on tbody "386621 Dog treat [PERSON_NAME] [DATE] [DATE] 366481 Lifted Tea Mint Green [PERS…" at bounding box center [291, 129] width 402 height 129
click at [282, 73] on td "[PERSON_NAME]" at bounding box center [259, 73] width 72 height 16
